Goal: Information Seeking & Learning: Find specific fact

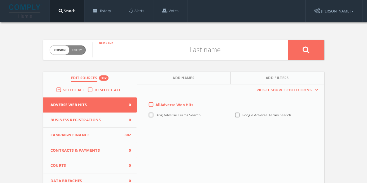
click at [146, 47] on input "text" at bounding box center [137, 49] width 91 height 15
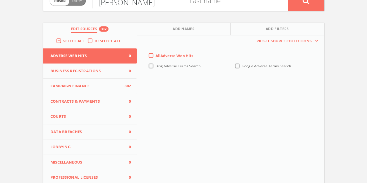
scroll to position [58, 0]
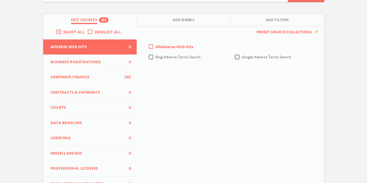
click at [100, 80] on button "Campaign Finance 302" at bounding box center [90, 77] width 94 height 15
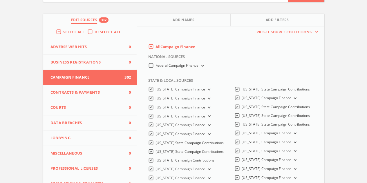
click at [156, 48] on label "All Campaign Finance" at bounding box center [176, 47] width 40 height 6
click at [0, 0] on Finance-all-0 "All Campaign Finance" at bounding box center [0, 0] width 0 height 0
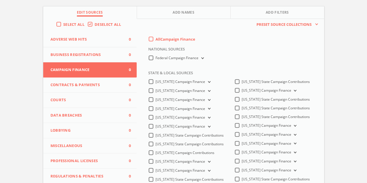
scroll to position [87, 0]
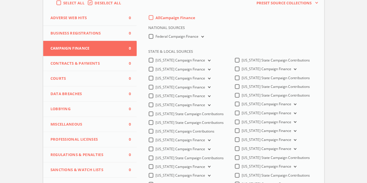
click at [86, 104] on button "Lobbying 0" at bounding box center [90, 109] width 94 height 15
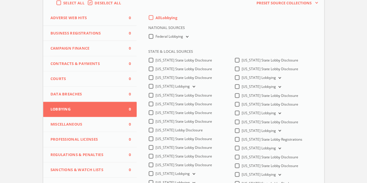
click at [156, 19] on label "All Lobbying" at bounding box center [167, 18] width 22 height 6
click at [0, 0] on input "All Lobbying" at bounding box center [0, 0] width 0 height 0
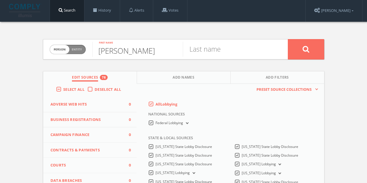
scroll to position [0, 0]
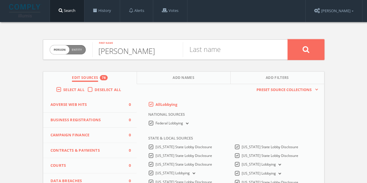
click at [316, 44] on button at bounding box center [306, 49] width 36 height 20
click at [128, 55] on input "[PERSON_NAME]" at bounding box center [137, 49] width 91 height 15
type input "[PERSON_NAME]"
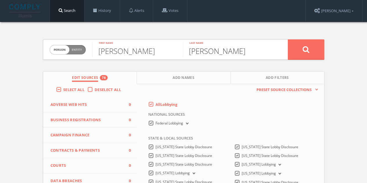
click at [288, 39] on button at bounding box center [306, 49] width 36 height 20
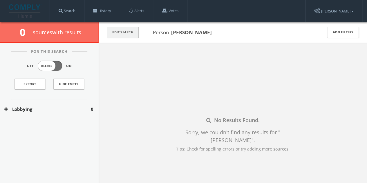
click at [139, 31] on div "Edit Search" at bounding box center [123, 32] width 48 height 20
click at [131, 32] on button "Edit Search" at bounding box center [123, 32] width 32 height 11
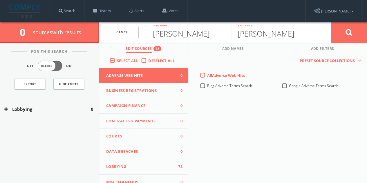
click at [178, 32] on input "[PERSON_NAME]" at bounding box center [189, 32] width 85 height 15
type input "[PERSON_NAME]"
click at [351, 33] on icon at bounding box center [349, 32] width 7 height 7
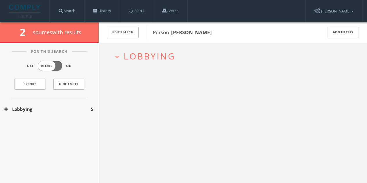
click at [68, 101] on div "Lobbying 5" at bounding box center [49, 109] width 99 height 20
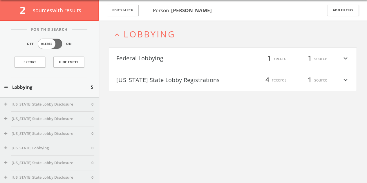
click at [215, 63] on h4 "Federal Lobbying filter_list 1 record 1 source expand_more" at bounding box center [233, 58] width 248 height 21
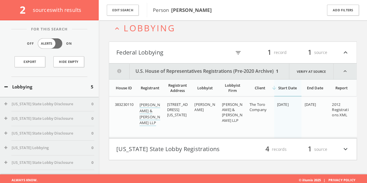
scroll to position [34, 0]
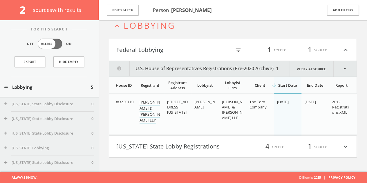
click at [347, 55] on h4 "Federal Lobbying filter_list 1 record 1 source expand_less" at bounding box center [233, 49] width 248 height 21
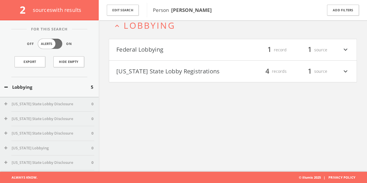
click at [226, 68] on button "[US_STATE] State Lobby Registrations" at bounding box center [174, 71] width 117 height 10
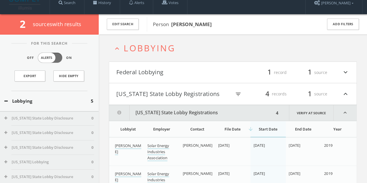
click at [196, 77] on h4 "Federal Lobbying filter_list 1 record 1 source expand_more" at bounding box center [233, 72] width 248 height 21
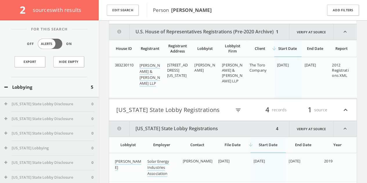
scroll to position [71, 0]
click at [122, 12] on button "Edit Search" at bounding box center [123, 10] width 32 height 11
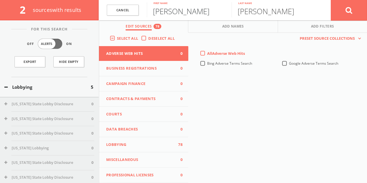
click at [175, 10] on input "[PERSON_NAME]" at bounding box center [189, 9] width 85 height 15
type input "[PERSON_NAME]"
type input "Fox"
click at [331, 0] on button at bounding box center [349, 10] width 36 height 21
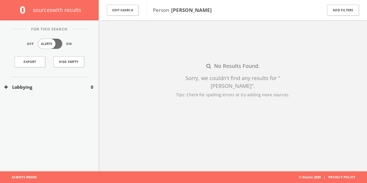
scroll to position [34, 0]
click at [135, 14] on button "Edit Search" at bounding box center [123, 10] width 32 height 11
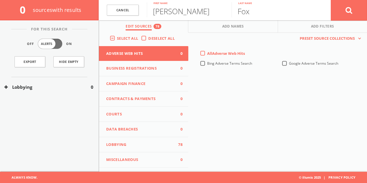
click at [130, 81] on span "Campaign Finance" at bounding box center [140, 84] width 68 height 6
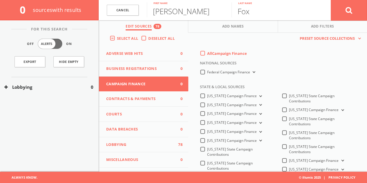
click at [207, 53] on label "All Campaign Finance" at bounding box center [227, 54] width 40 height 6
click at [0, 0] on Finance-all-0 "All Campaign Finance" at bounding box center [0, 0] width 0 height 0
click at [207, 72] on label "Federal Campaign Finance" at bounding box center [231, 73] width 49 height 6
click at [0, 0] on Finance-all "Federal Campaign Finance" at bounding box center [0, 0] width 0 height 0
click at [190, 11] on input "[PERSON_NAME]" at bounding box center [189, 9] width 85 height 15
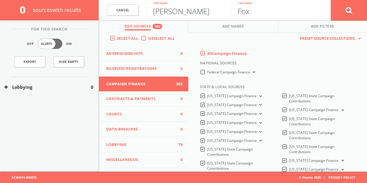
click at [190, 11] on input "[PERSON_NAME]" at bounding box center [189, 9] width 85 height 15
type input "[GEOGRAPHIC_DATA]"
click at [331, 0] on button at bounding box center [349, 10] width 36 height 21
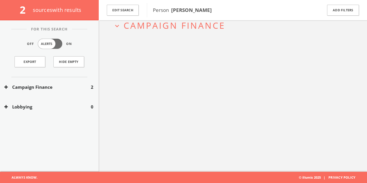
click at [87, 85] on button "Campaign Finance" at bounding box center [47, 87] width 86 height 7
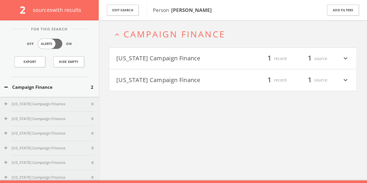
click at [196, 58] on button "[US_STATE] Campaign Finance" at bounding box center [174, 59] width 117 height 10
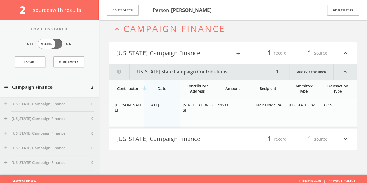
scroll to position [34, 0]
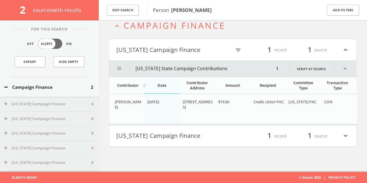
click at [185, 46] on button "[US_STATE] Campaign Finance" at bounding box center [173, 50] width 115 height 10
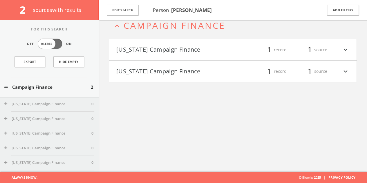
click at [193, 64] on h4 "[US_STATE] Campaign Finance filter_list 1 record 1 source expand_more" at bounding box center [233, 71] width 248 height 21
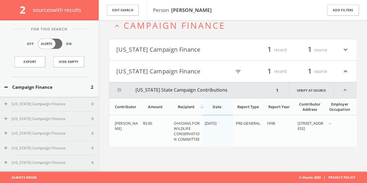
click at [193, 66] on h4 "[US_STATE] Campaign Finance filter_list 1 record 1 source expand_less" at bounding box center [233, 71] width 248 height 21
